Goal: Information Seeking & Learning: Learn about a topic

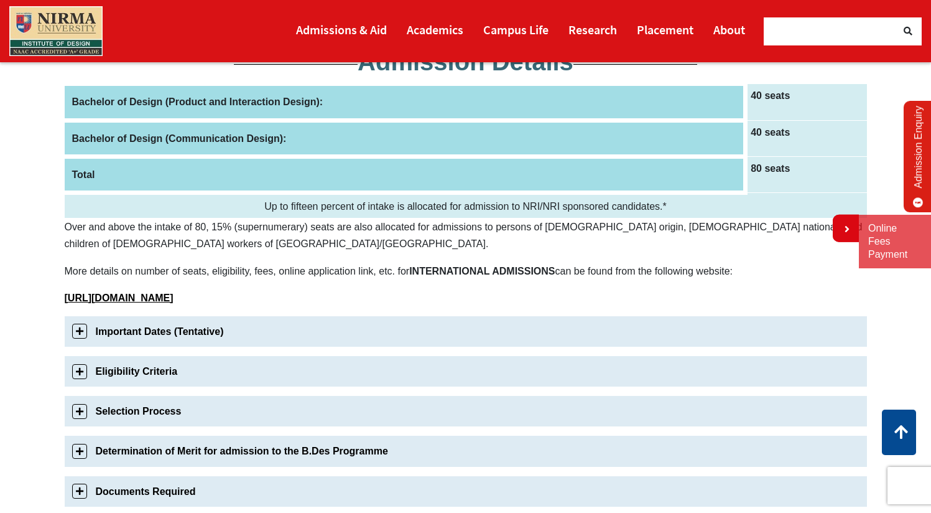
scroll to position [198, 0]
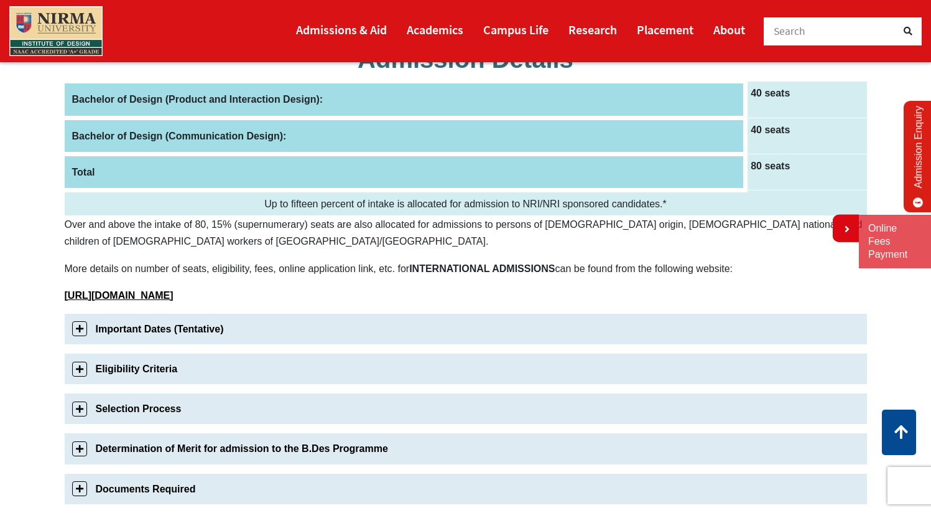
click at [81, 325] on link "Important Dates (Tentative)" at bounding box center [466, 329] width 803 height 30
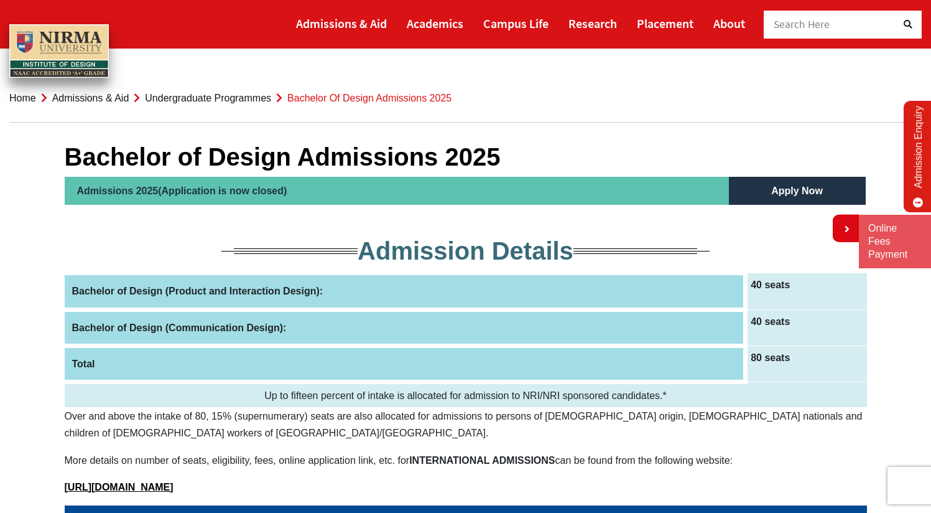
scroll to position [0, 0]
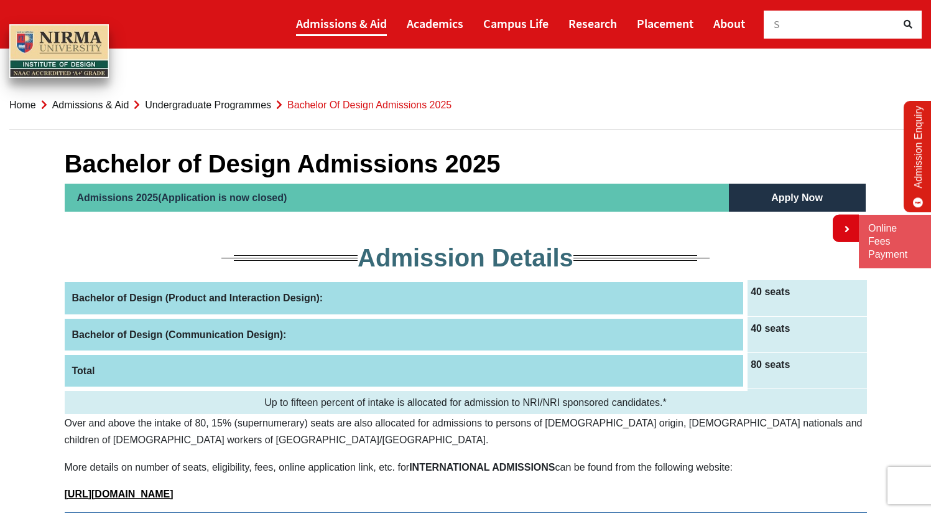
click at [296, 27] on link "Admissions & Aid" at bounding box center [341, 24] width 91 height 26
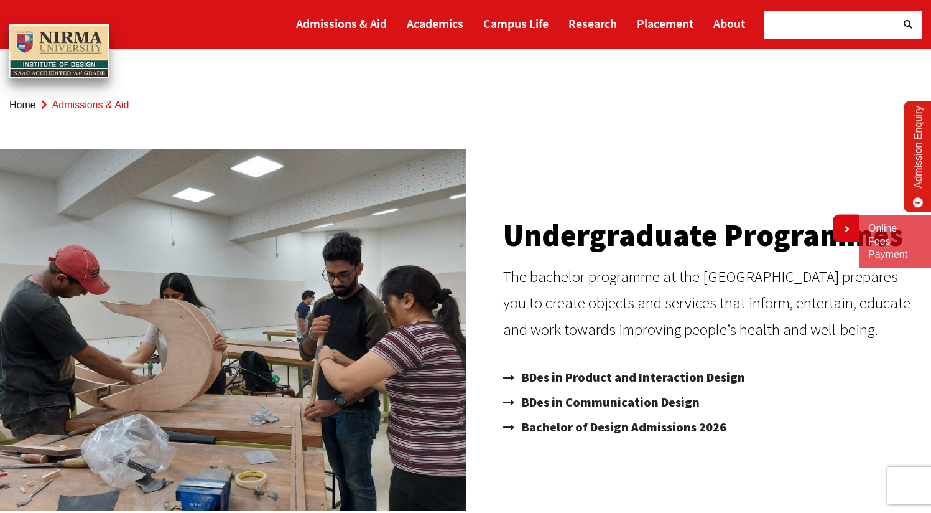
scroll to position [256, 0]
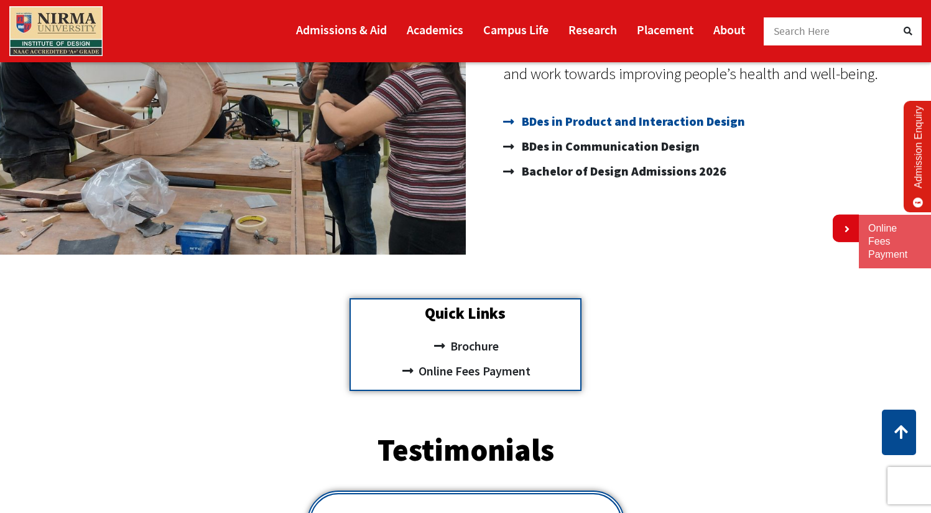
click at [584, 125] on span "BDes in Product and Interaction Design" at bounding box center [632, 121] width 226 height 25
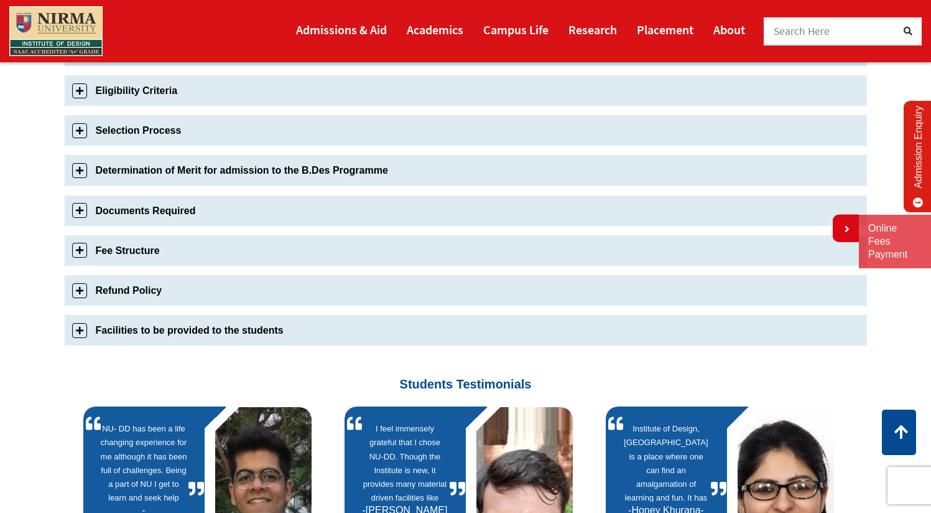
scroll to position [594, 0]
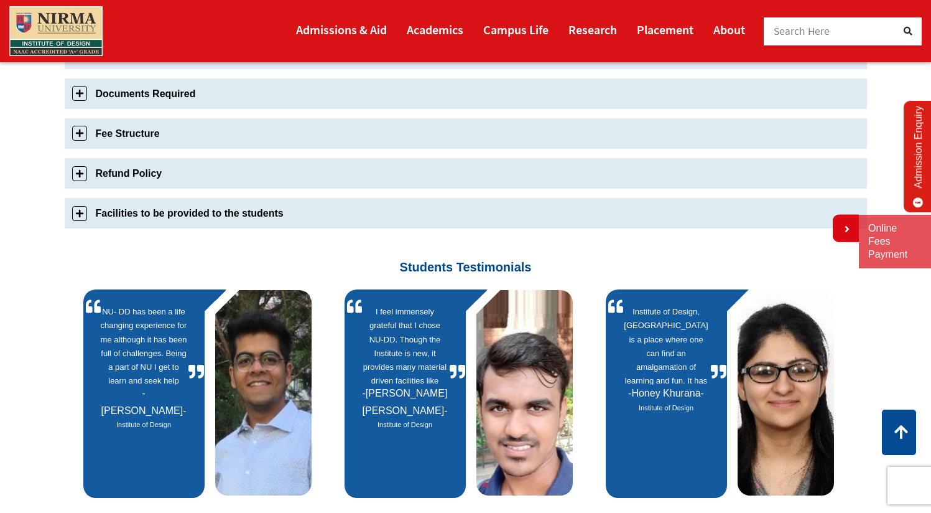
click at [82, 139] on link "Fee Structure" at bounding box center [466, 133] width 803 height 30
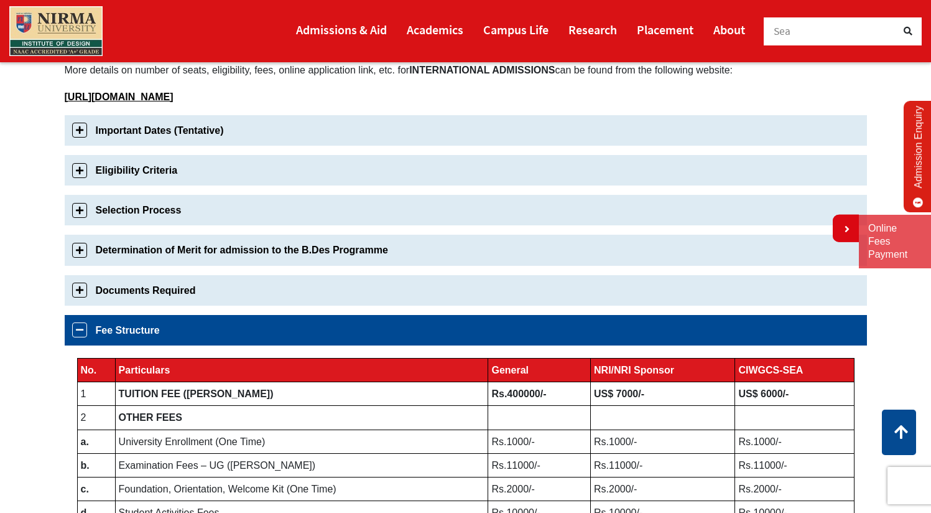
scroll to position [0, 0]
